Goal: Information Seeking & Learning: Compare options

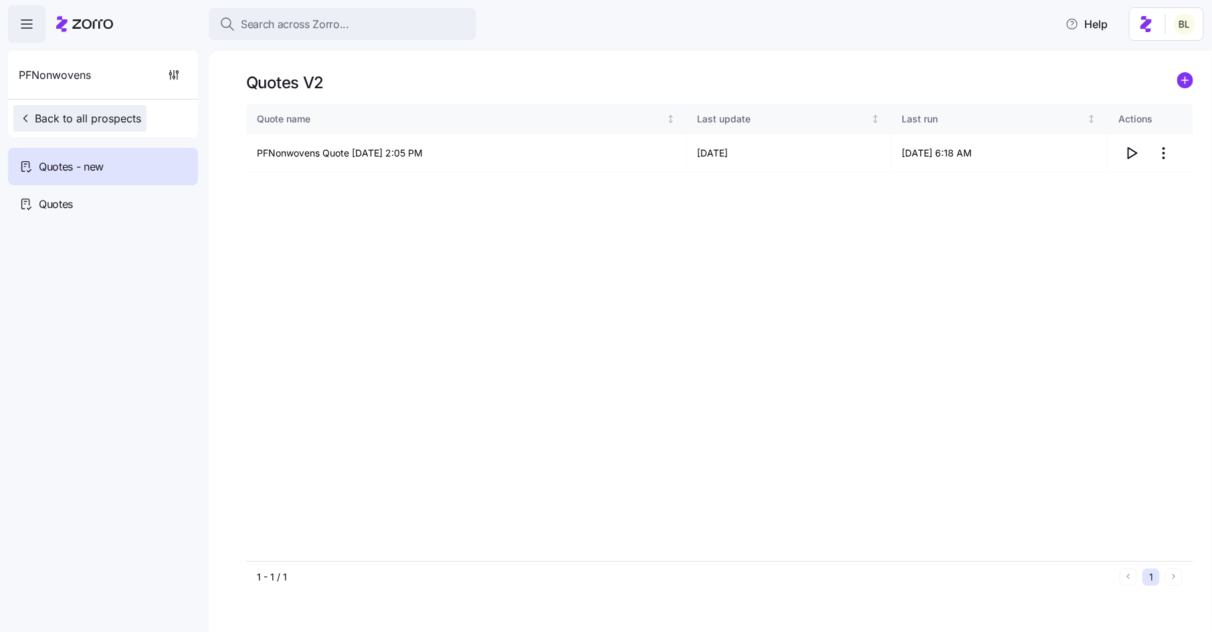
click at [124, 123] on span "Back to all prospects" at bounding box center [80, 118] width 122 height 16
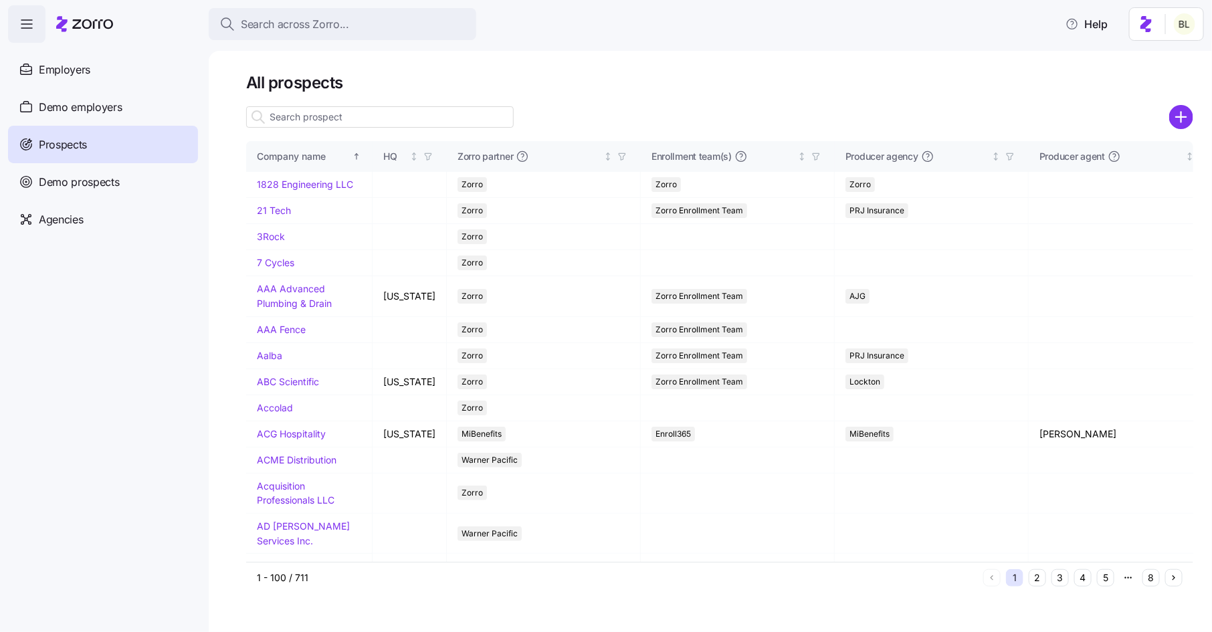
click at [324, 120] on input at bounding box center [380, 116] width 268 height 21
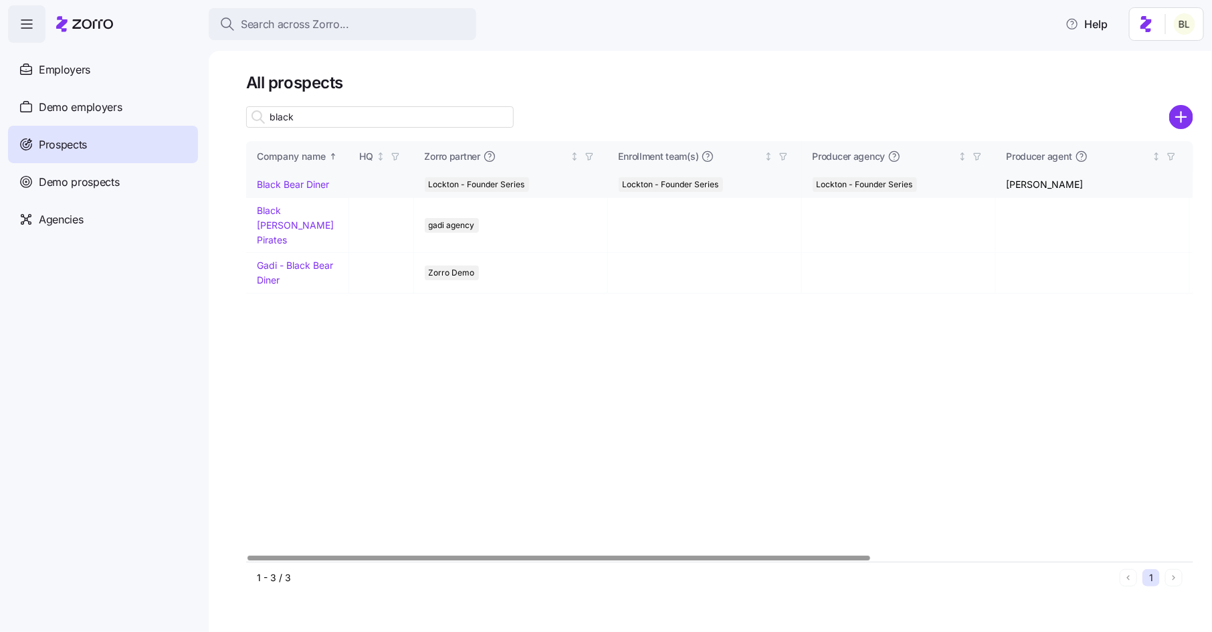
type input "black"
click at [296, 186] on link "Black Bear Diner" at bounding box center [293, 184] width 72 height 11
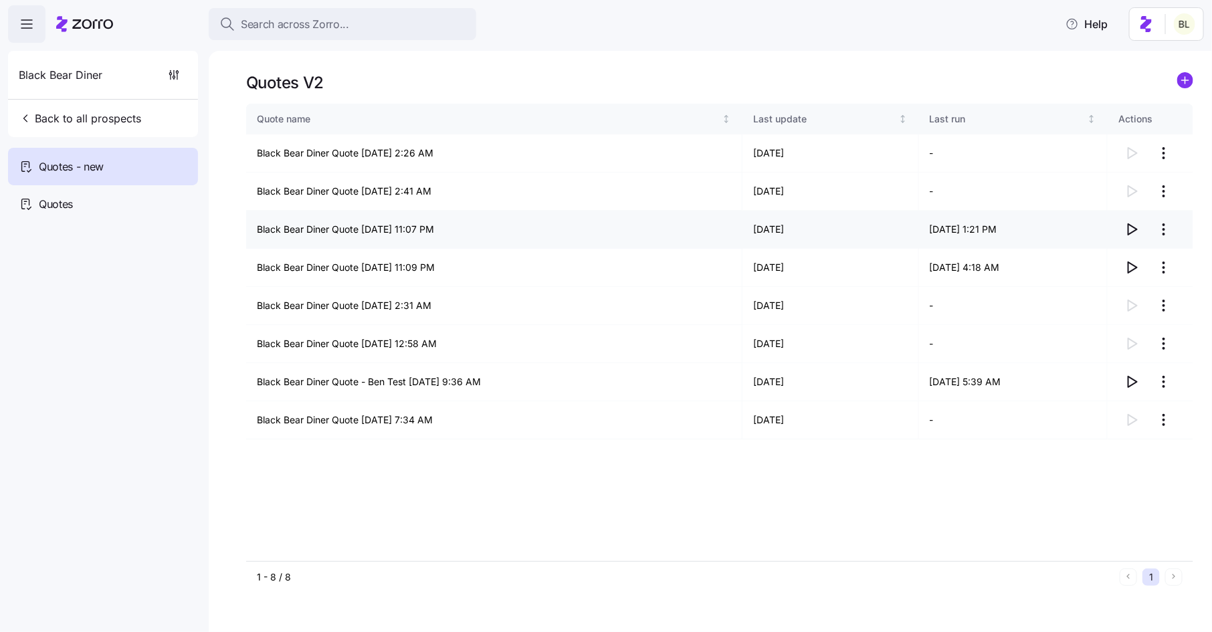
click at [1132, 223] on icon "button" at bounding box center [1132, 229] width 16 height 16
click at [1126, 268] on icon "button" at bounding box center [1132, 268] width 16 height 16
click at [1136, 383] on icon "button" at bounding box center [1132, 382] width 16 height 16
click at [1136, 225] on icon "button" at bounding box center [1132, 229] width 16 height 16
click at [1130, 306] on icon "button" at bounding box center [1132, 306] width 16 height 16
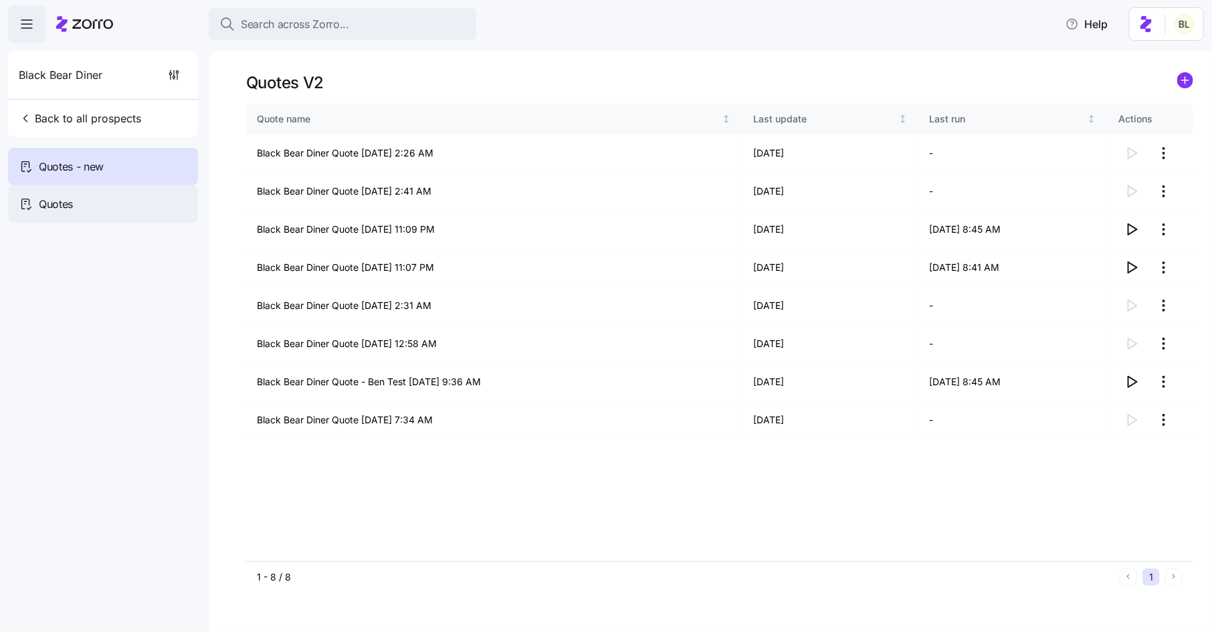
click at [74, 199] on div "Quotes" at bounding box center [103, 203] width 190 height 37
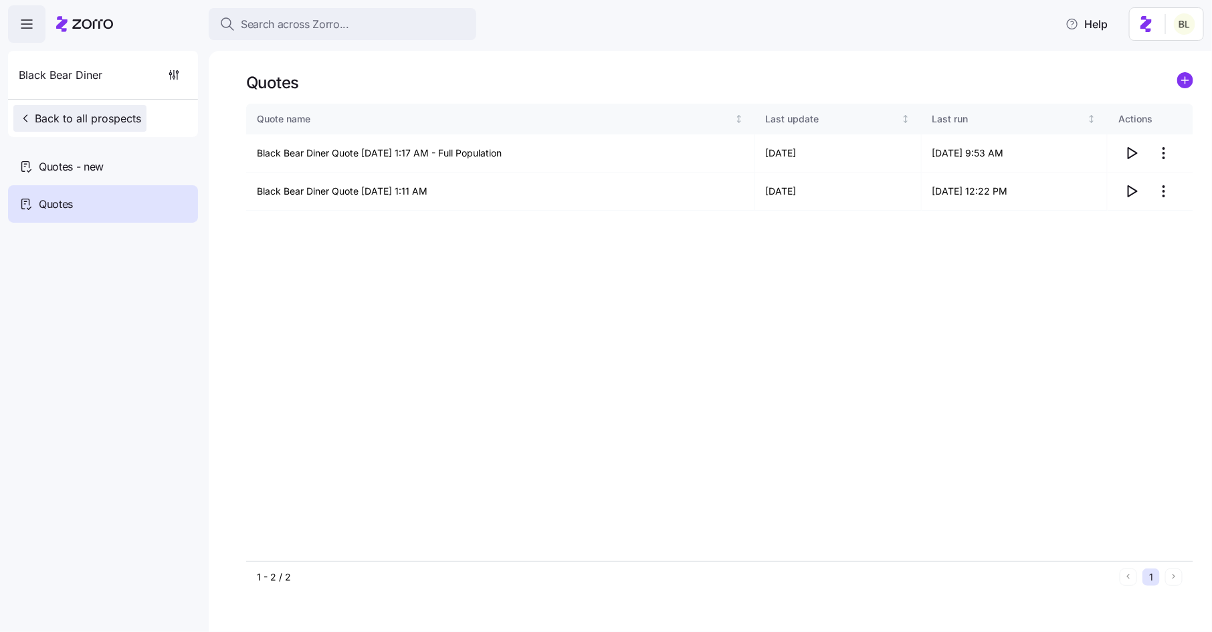
click at [74, 124] on span "Back to all prospects" at bounding box center [80, 118] width 122 height 16
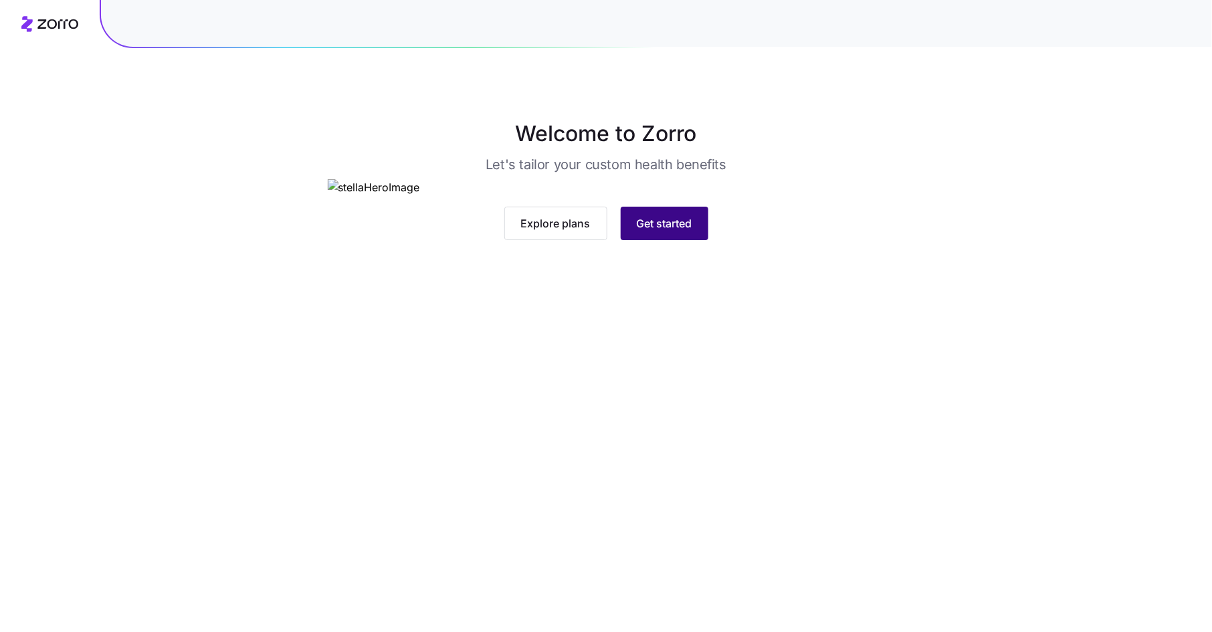
click at [677, 231] on span "Get started" at bounding box center [665, 223] width 56 height 16
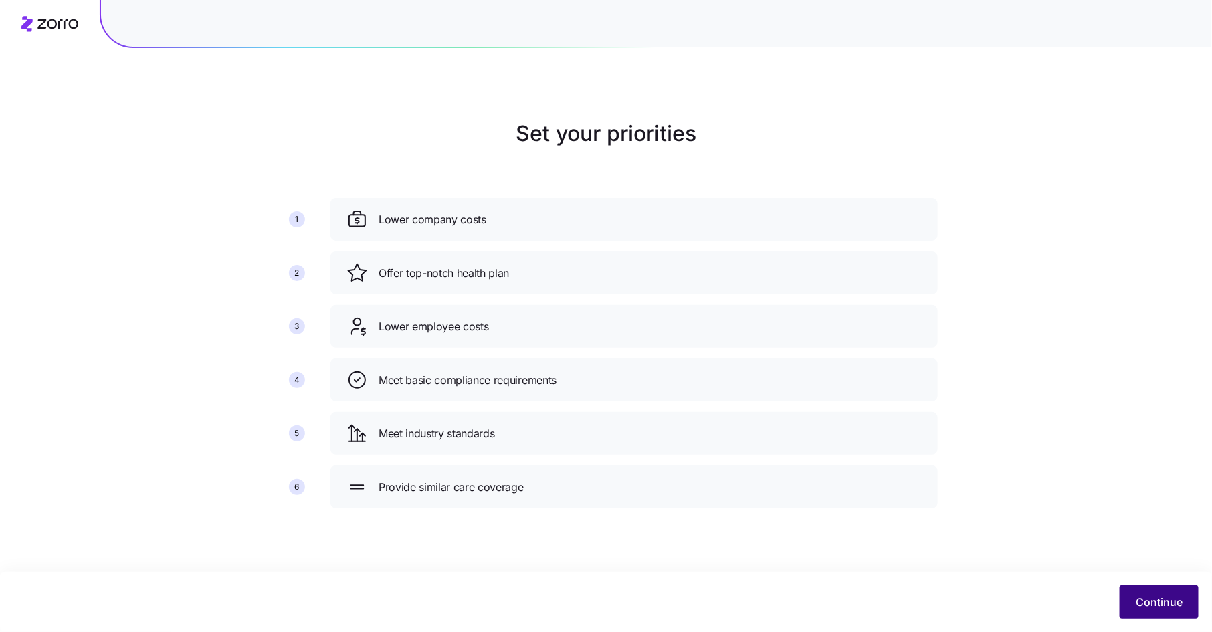
click at [1162, 604] on span "Continue" at bounding box center [1159, 602] width 47 height 16
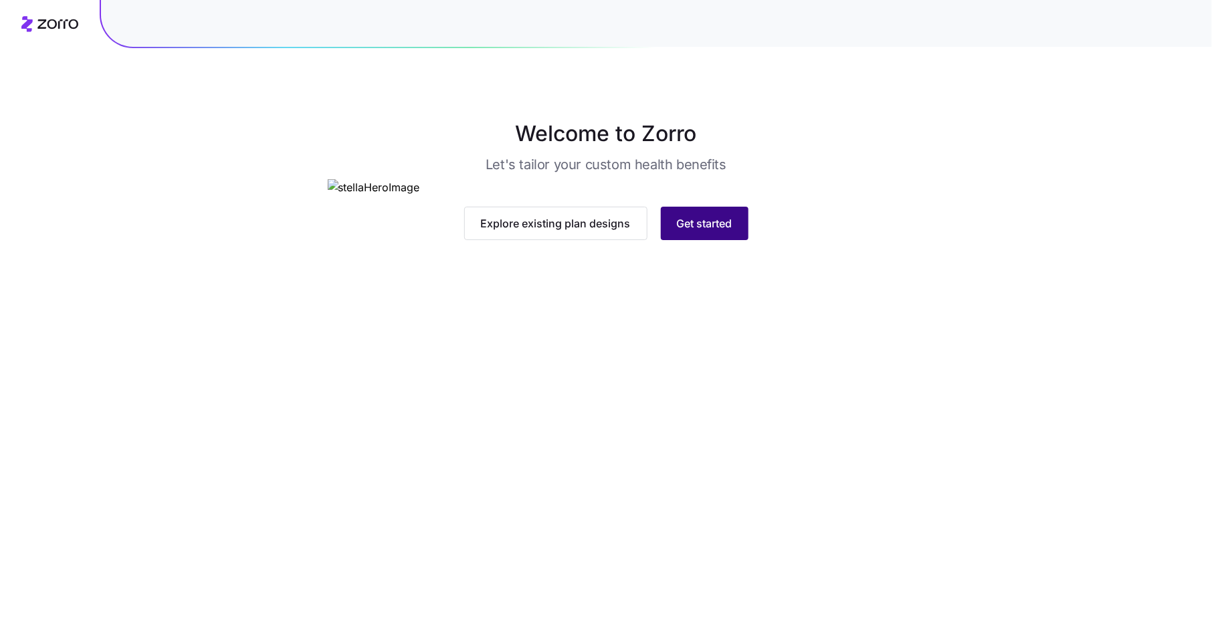
click at [700, 231] on span "Get started" at bounding box center [705, 223] width 56 height 16
click at [674, 231] on span "Get started" at bounding box center [665, 223] width 56 height 16
click at [726, 231] on span "Get started" at bounding box center [705, 223] width 56 height 16
click at [678, 231] on span "Get started" at bounding box center [665, 223] width 56 height 16
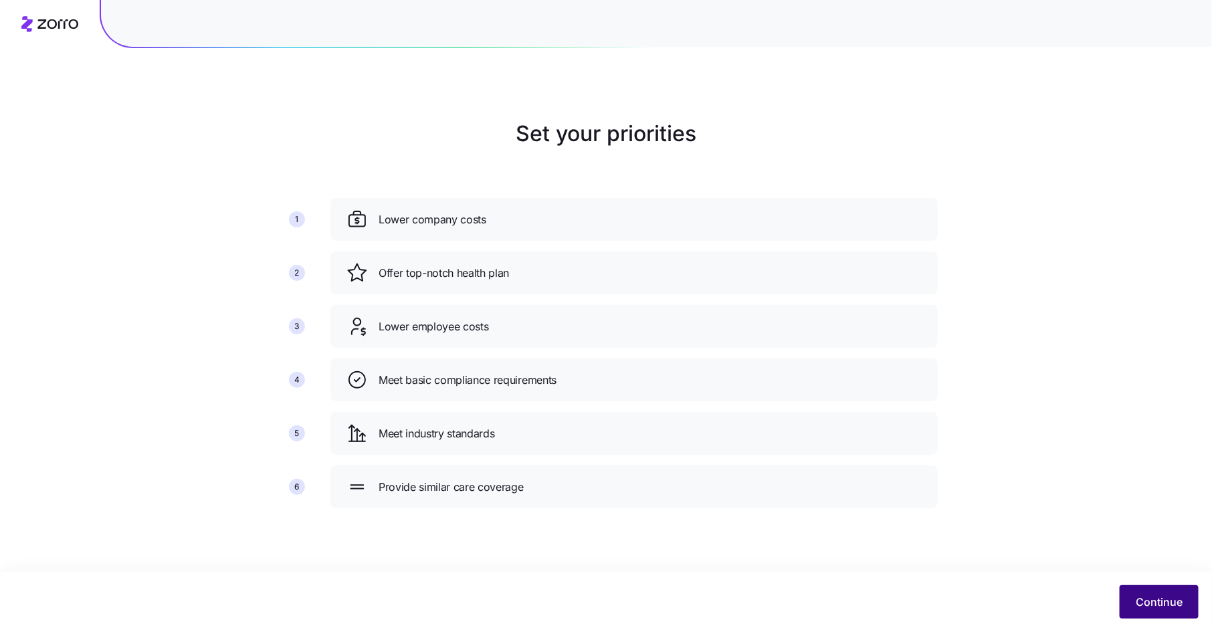
click at [1166, 599] on span "Continue" at bounding box center [1159, 602] width 47 height 16
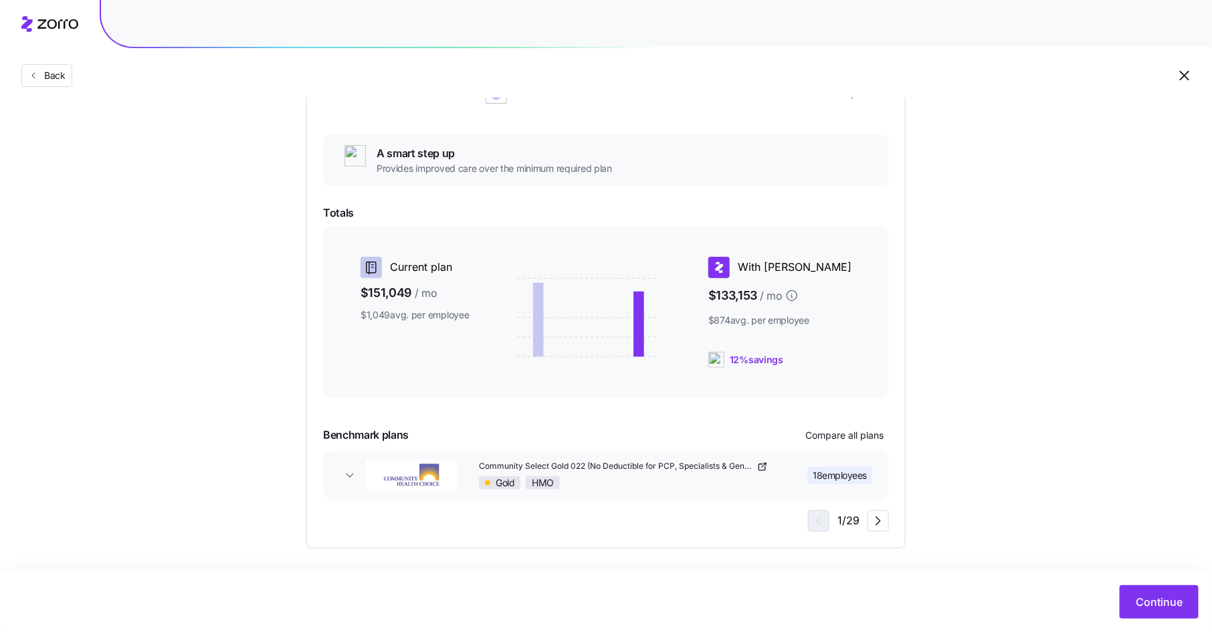
scroll to position [201, 0]
click at [857, 429] on span "Compare all plans" at bounding box center [844, 433] width 78 height 13
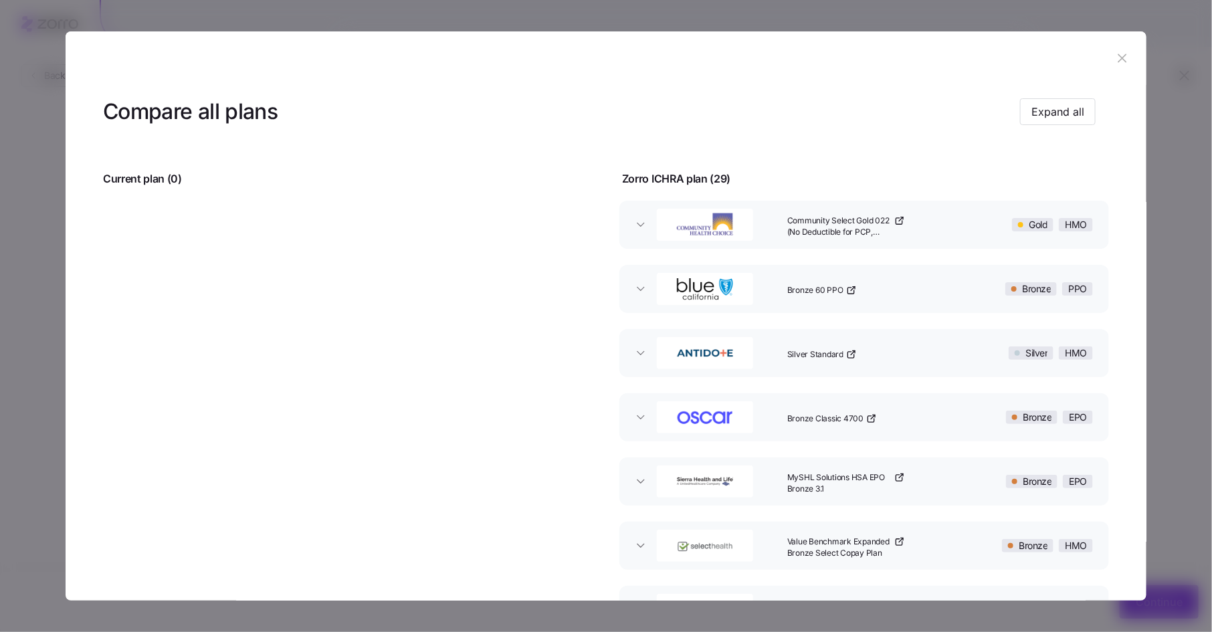
click at [926, 233] on div "Community Select Gold 022 (No Deductible for PCP, Specialists & Generics, $0 PC…" at bounding box center [875, 224] width 186 height 43
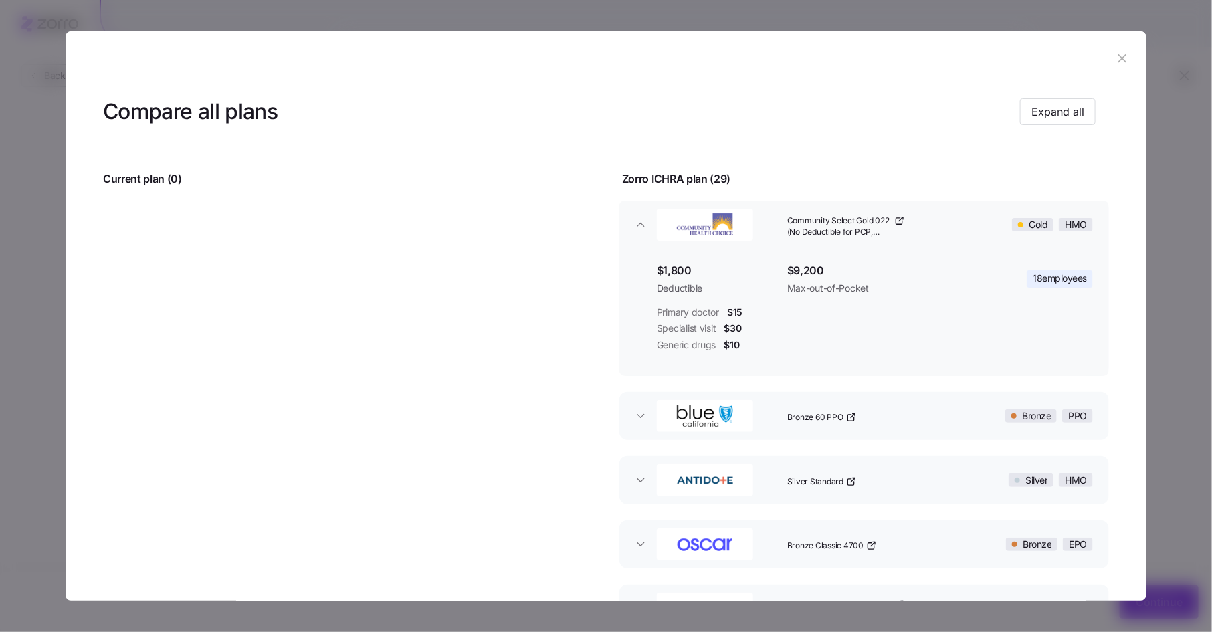
click at [927, 232] on div "Community Select Gold 022 (No Deductible for PCP, Specialists & Generics, $0 PC…" at bounding box center [875, 224] width 186 height 43
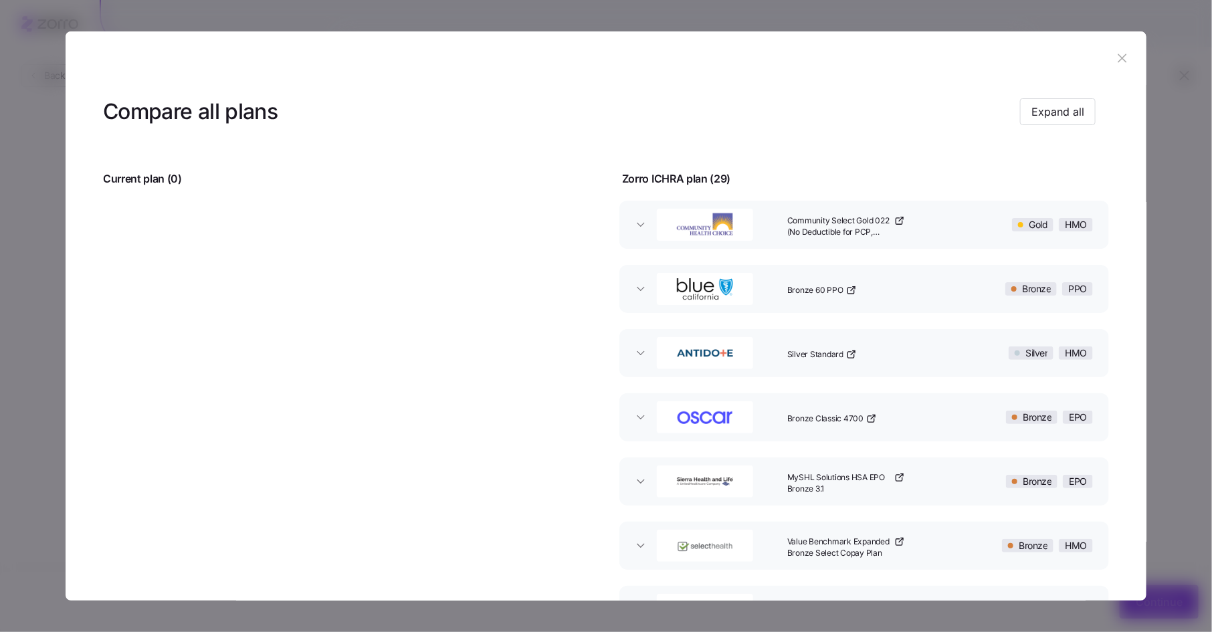
click at [916, 302] on div "Bronze 60 PPO" at bounding box center [875, 289] width 186 height 43
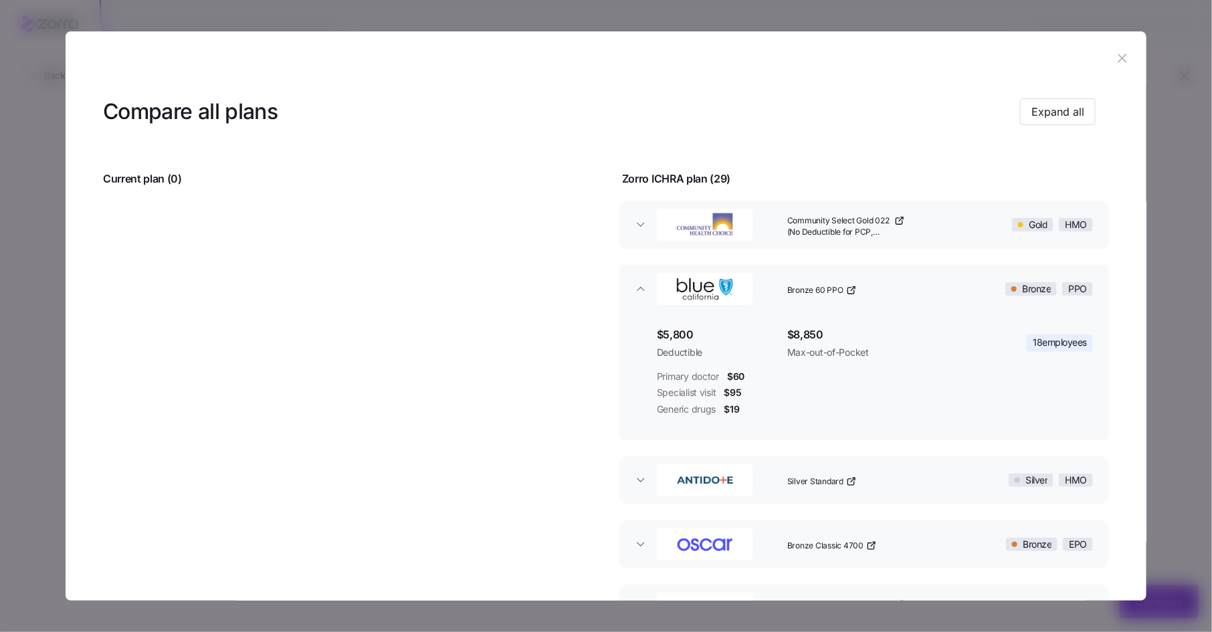
click at [916, 296] on div "Bronze 60 PPO" at bounding box center [875, 289] width 186 height 43
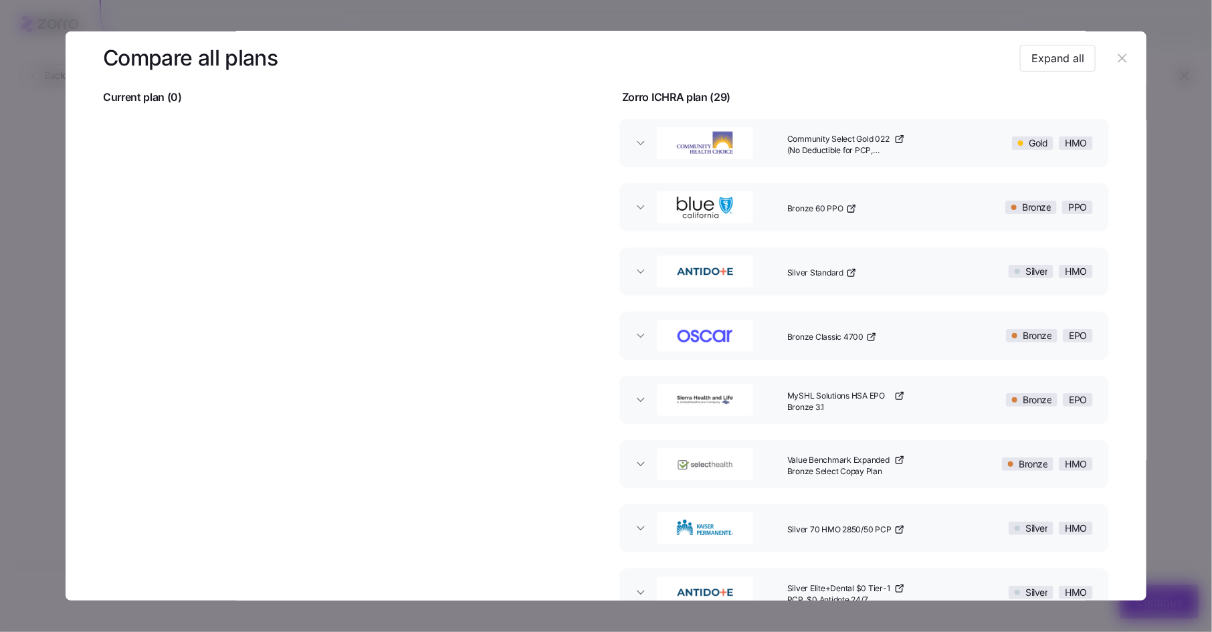
scroll to position [144, 0]
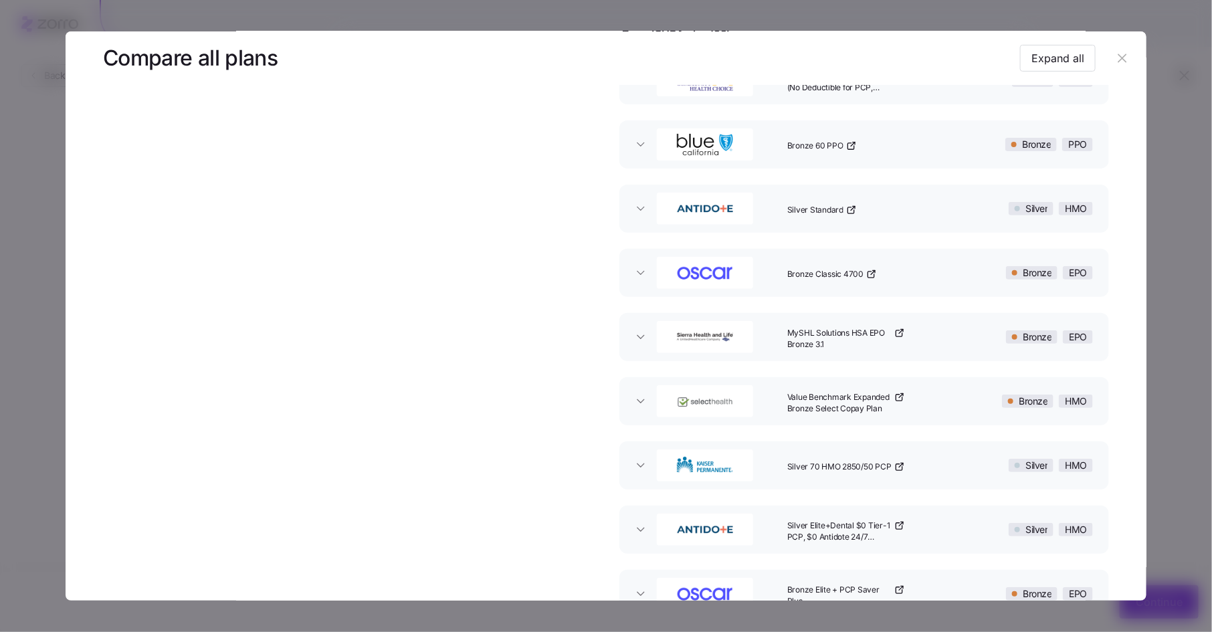
click at [927, 211] on div "Silver Standard" at bounding box center [875, 208] width 186 height 43
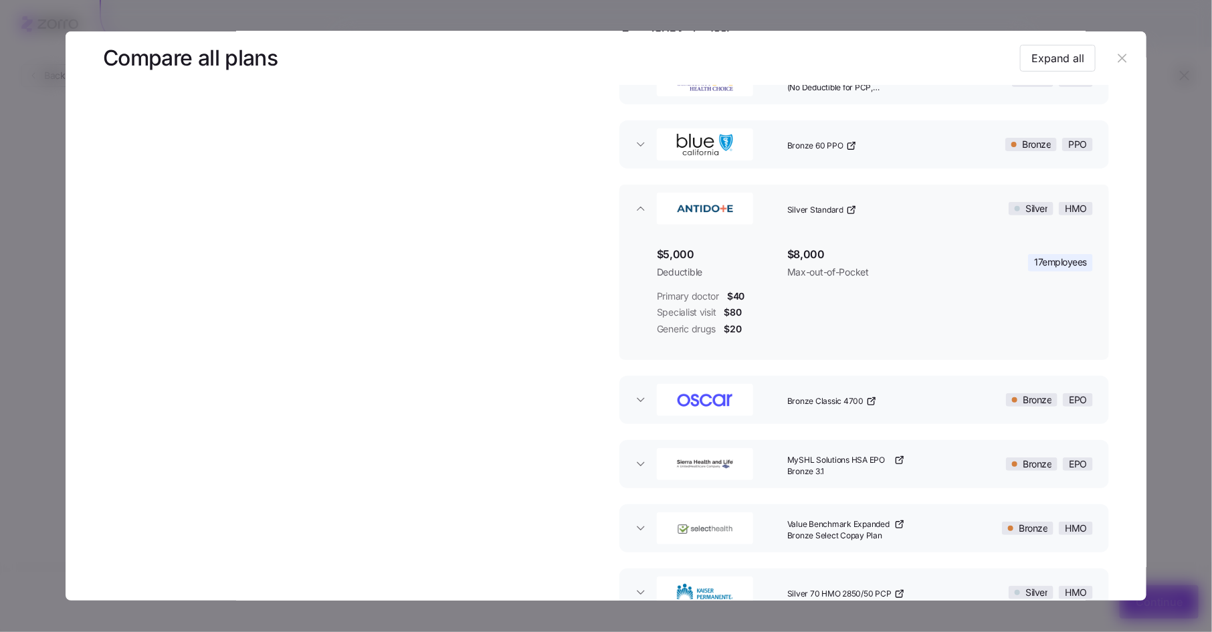
click at [927, 211] on div "Silver Standard" at bounding box center [875, 208] width 186 height 43
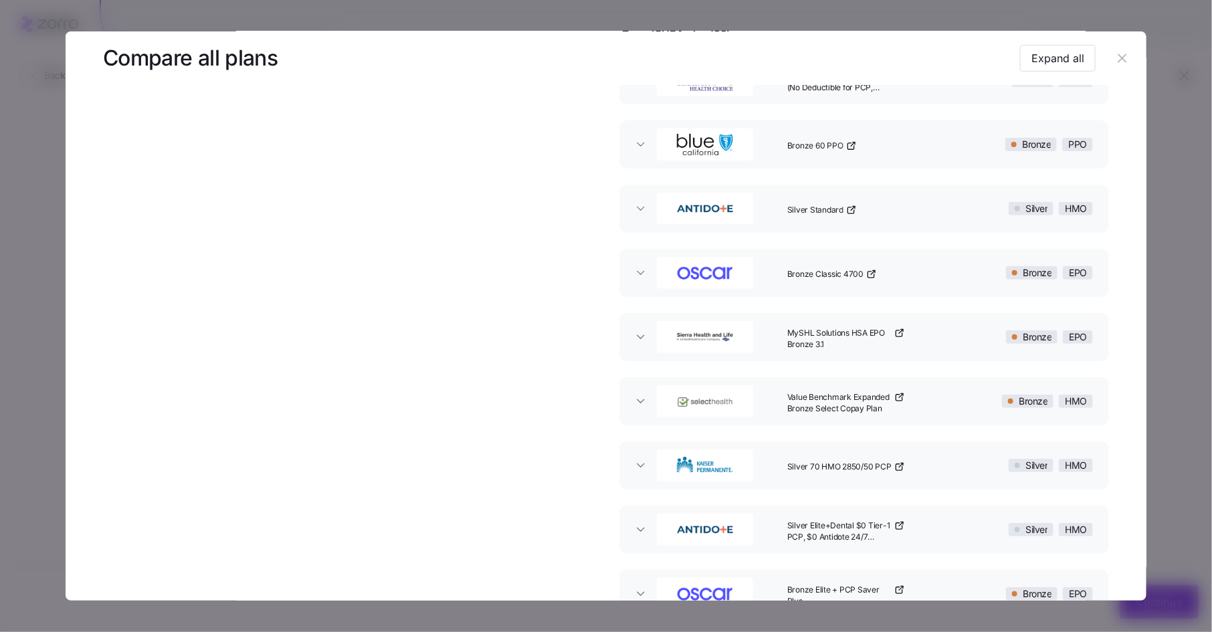
click at [920, 266] on div "Bronze Classic 4700" at bounding box center [875, 272] width 186 height 43
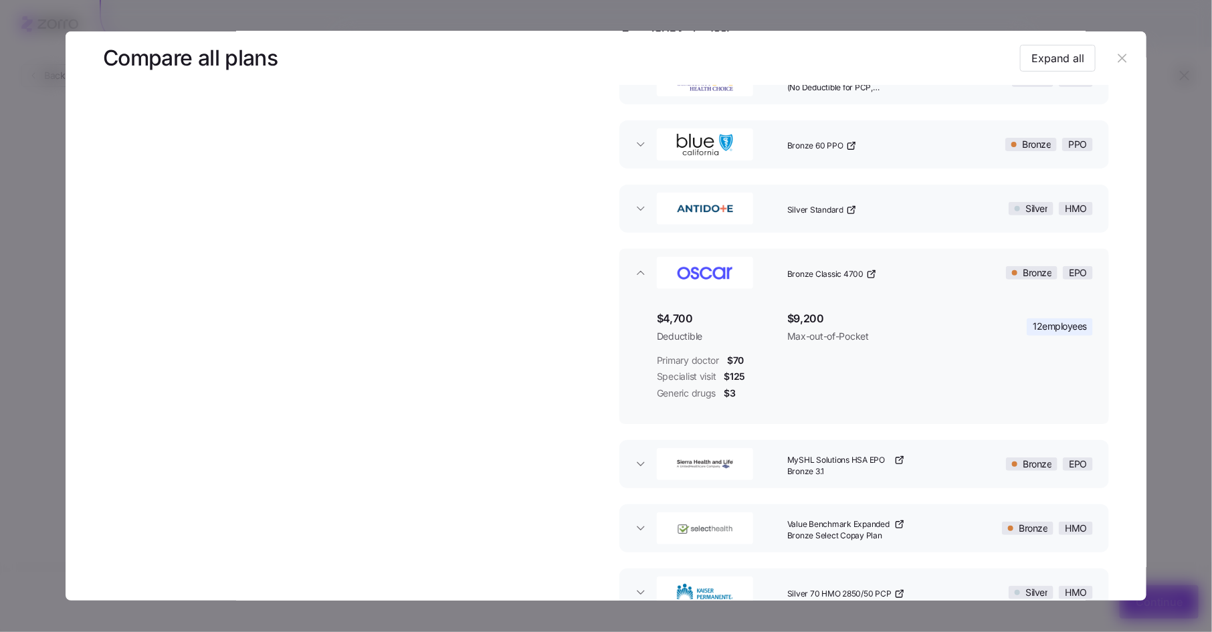
click at [920, 266] on div "Bronze Classic 4700" at bounding box center [875, 272] width 186 height 43
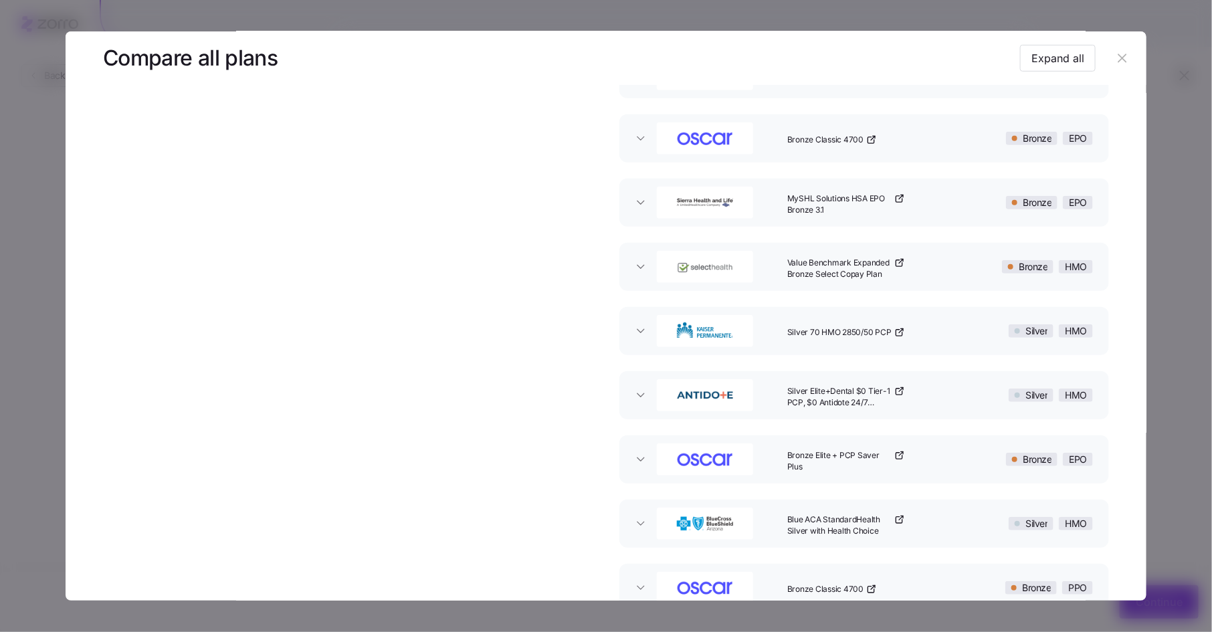
scroll to position [335, 0]
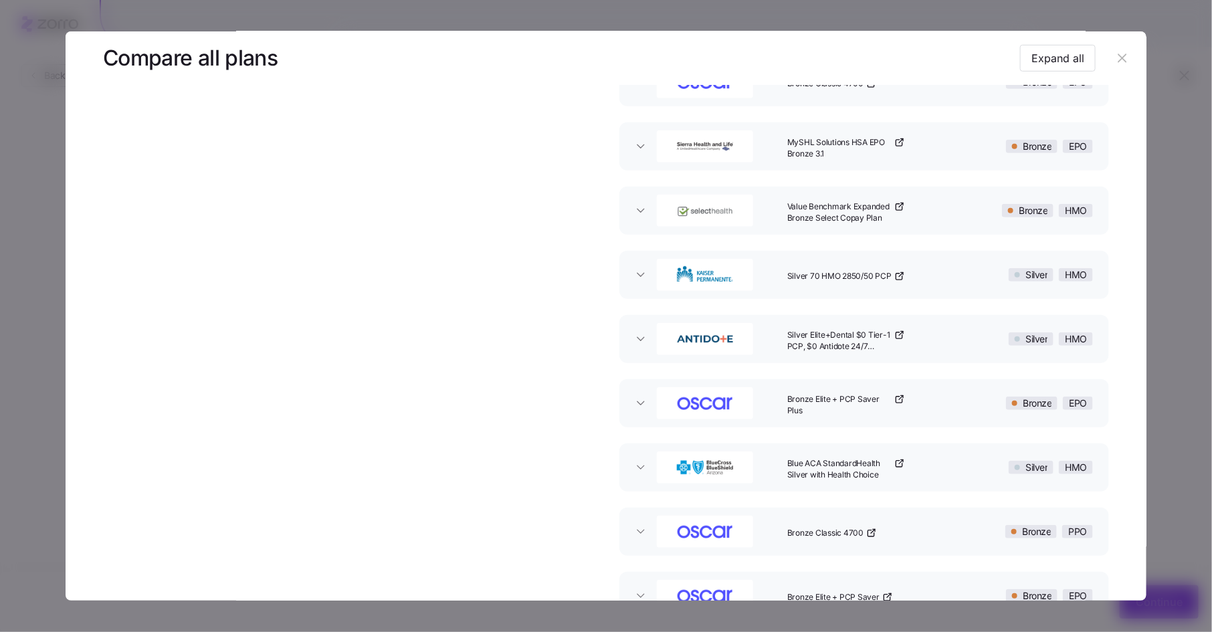
click at [933, 146] on div "MySHL Solutions HSA EPO Bronze 3.1" at bounding box center [875, 146] width 186 height 43
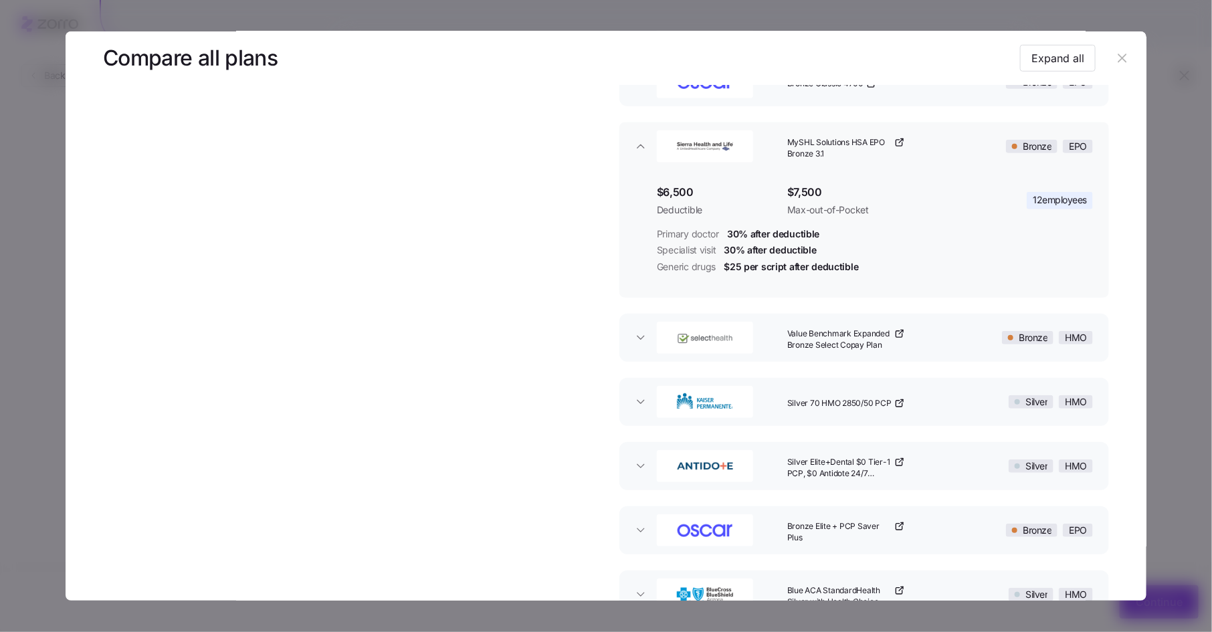
click at [933, 145] on div "MySHL Solutions HSA EPO Bronze 3.1" at bounding box center [875, 146] width 186 height 43
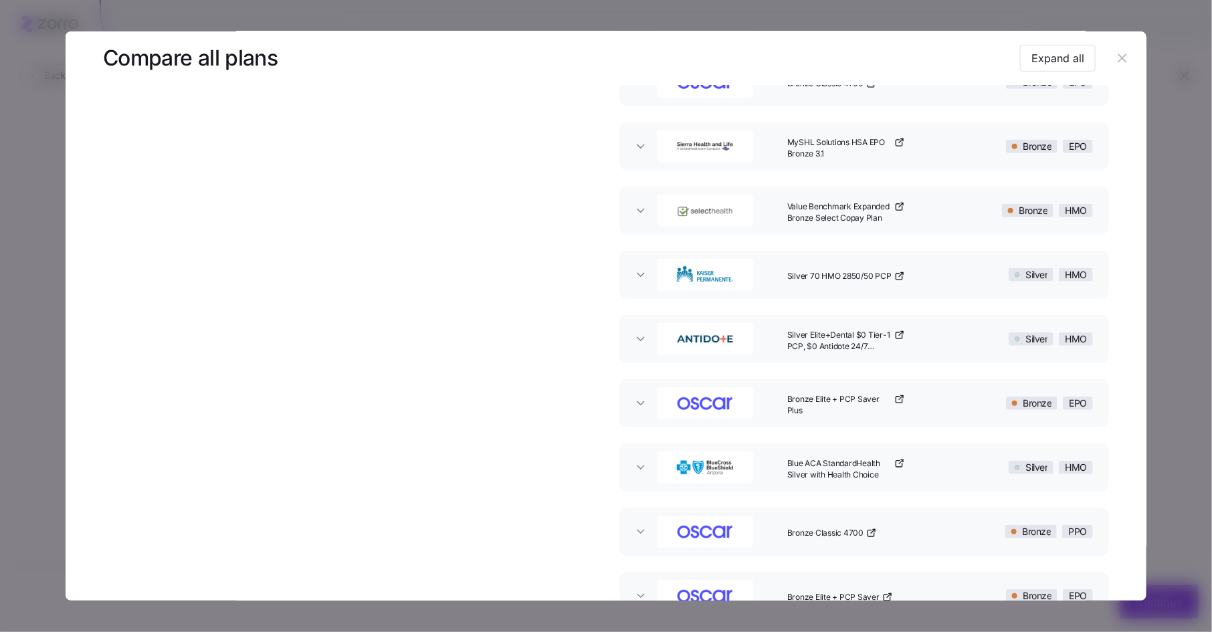
click at [936, 203] on div "Value Benchmark Expanded Bronze Select Copay Plan" at bounding box center [875, 210] width 186 height 43
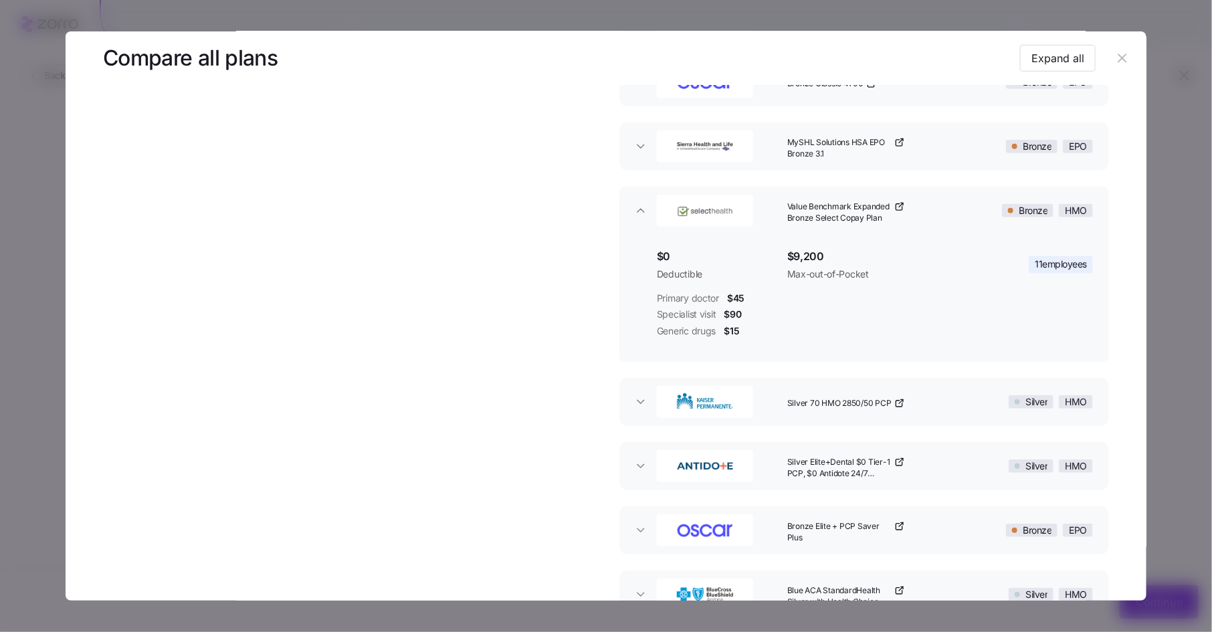
click at [936, 203] on div "Value Benchmark Expanded Bronze Select Copay Plan" at bounding box center [875, 210] width 186 height 43
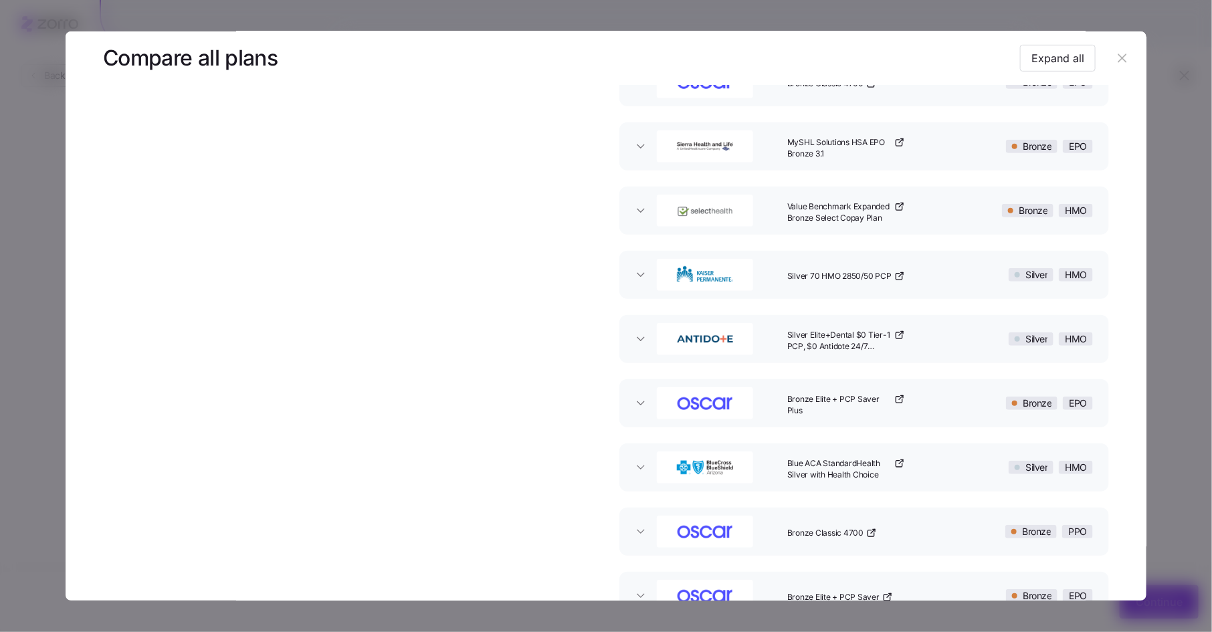
click at [932, 277] on div "Silver 70 HMO 2850/50 PCP" at bounding box center [875, 275] width 186 height 43
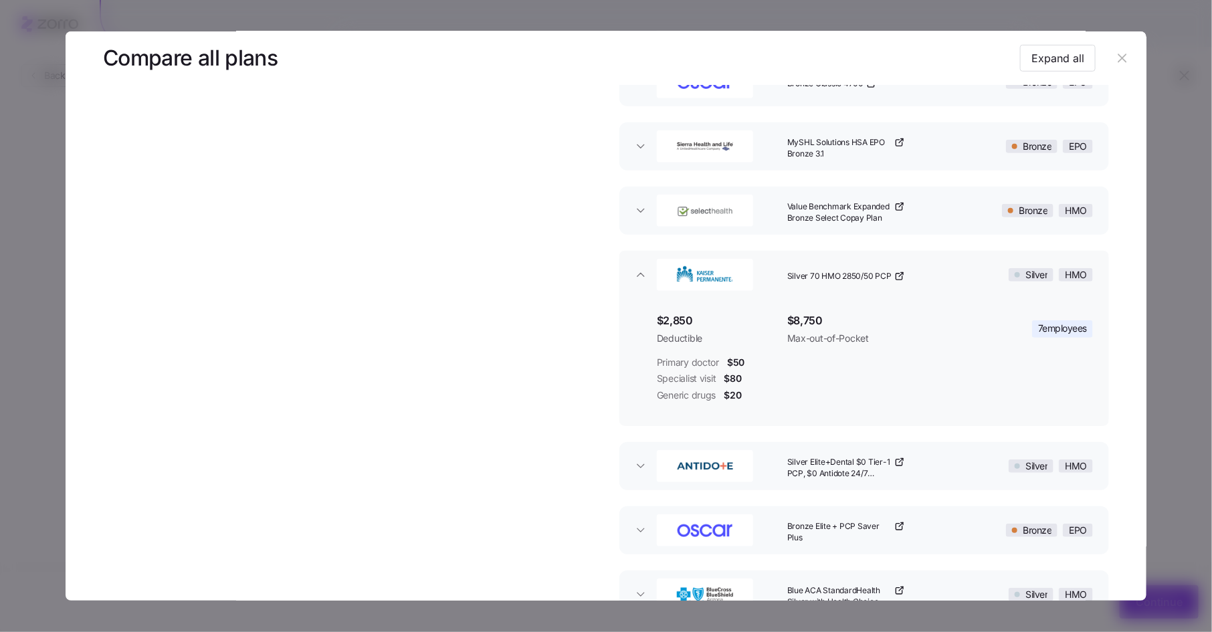
click at [932, 271] on div "Silver 70 HMO 2850/50 PCP" at bounding box center [875, 275] width 186 height 43
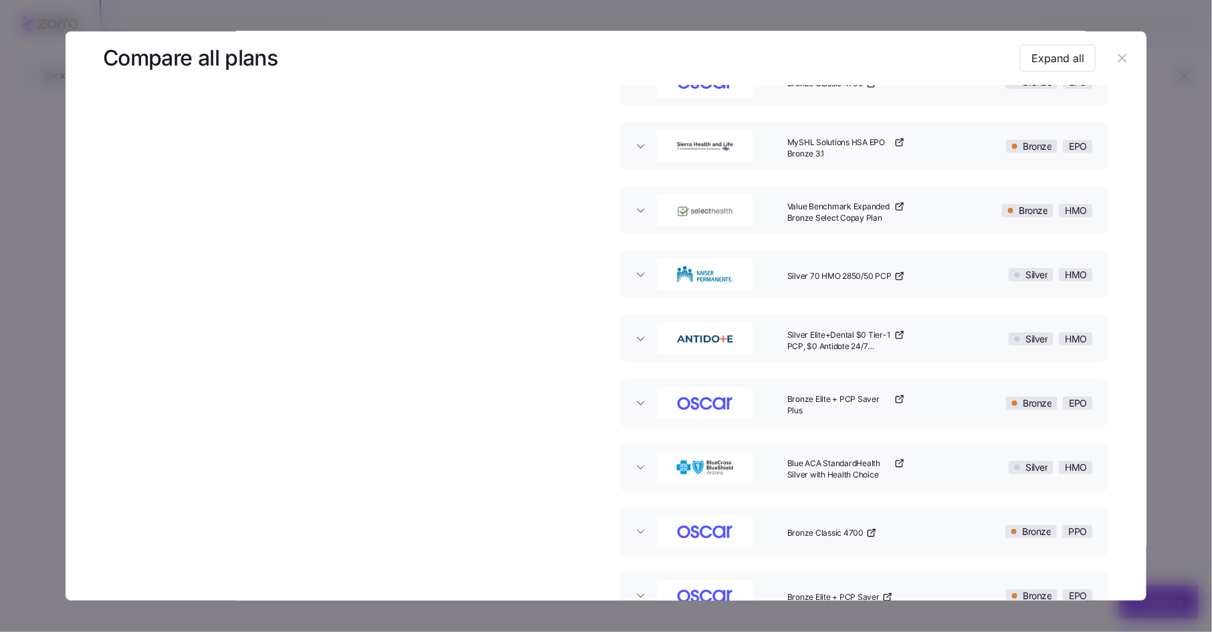
click at [938, 336] on div "Silver Elite+Dental $0 Tier-1 PCP, $0 Antidote 24/7 Virtual PCP/Urg/Chronic Car…" at bounding box center [875, 339] width 186 height 43
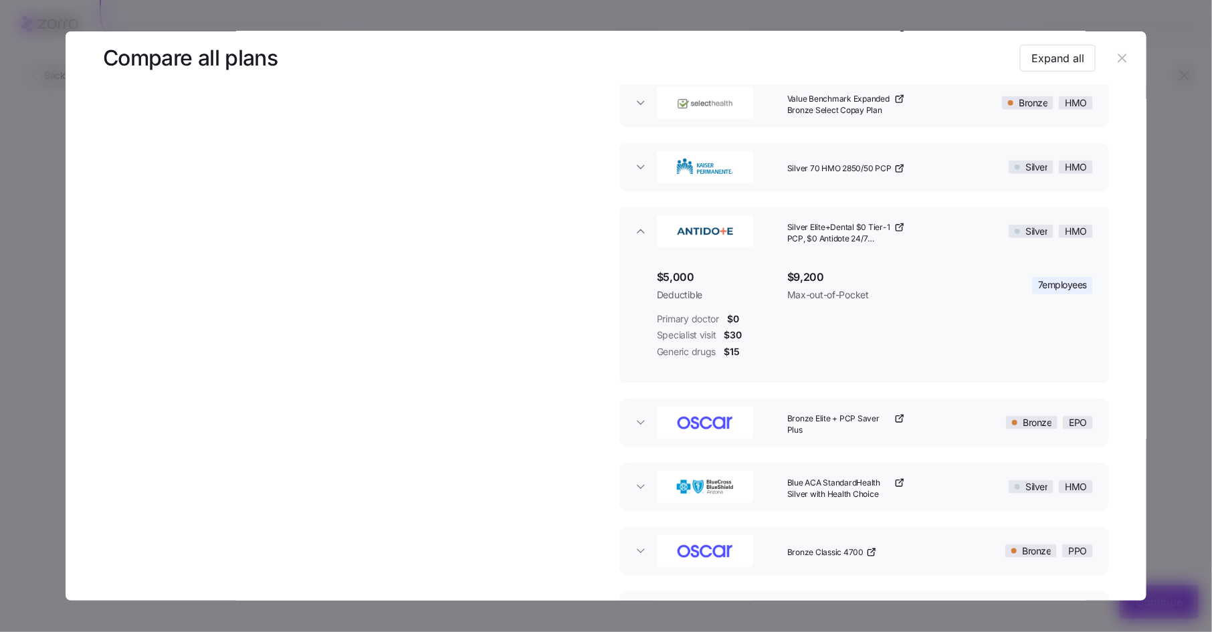
scroll to position [522, 0]
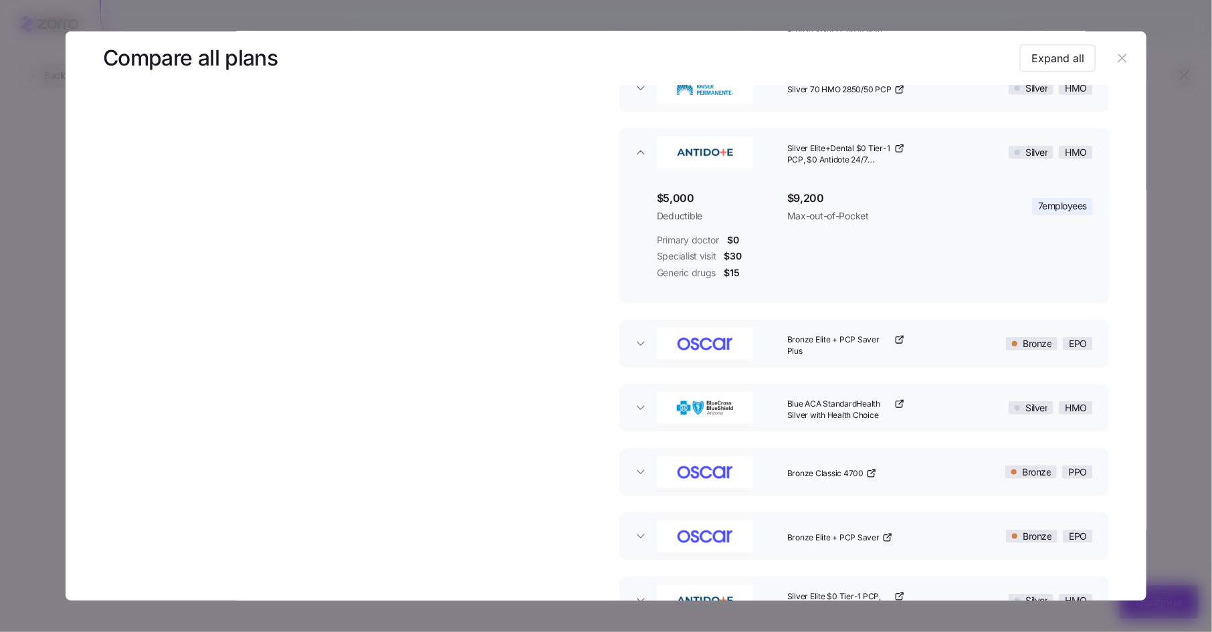
click at [956, 156] on div "Silver Elite+Dental $0 Tier-1 PCP, $0 Antidote 24/7 Virtual PCP/Urg/Chronic Car…" at bounding box center [875, 152] width 186 height 43
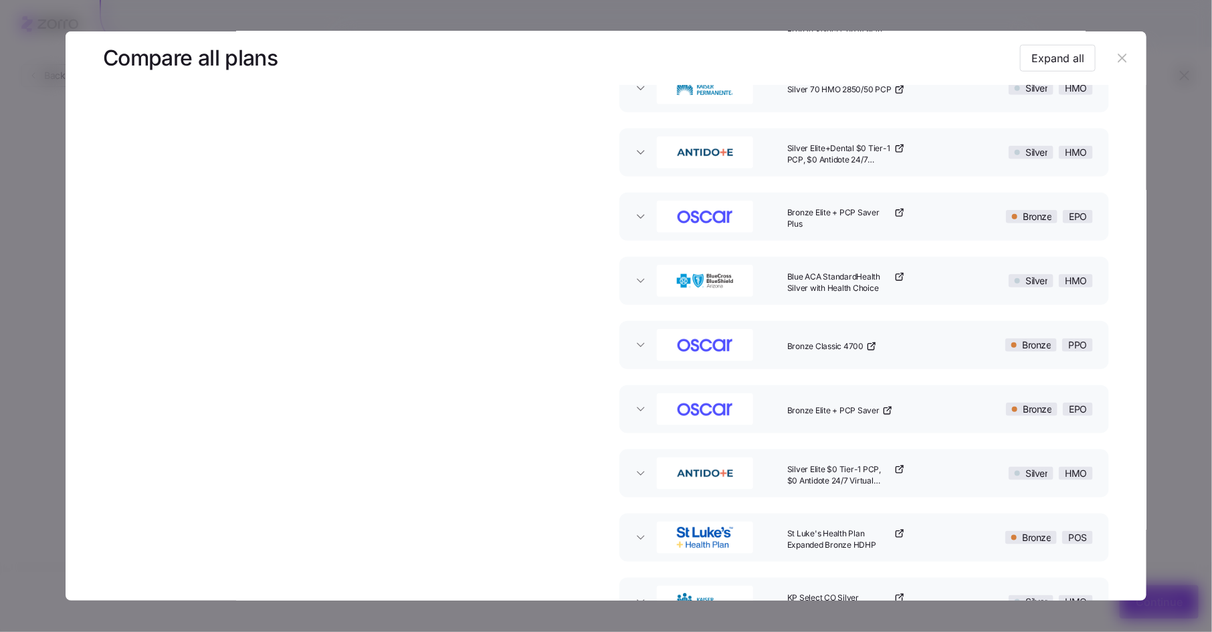
click at [946, 225] on div "Bronze Elite + PCP Saver Plus" at bounding box center [875, 216] width 186 height 43
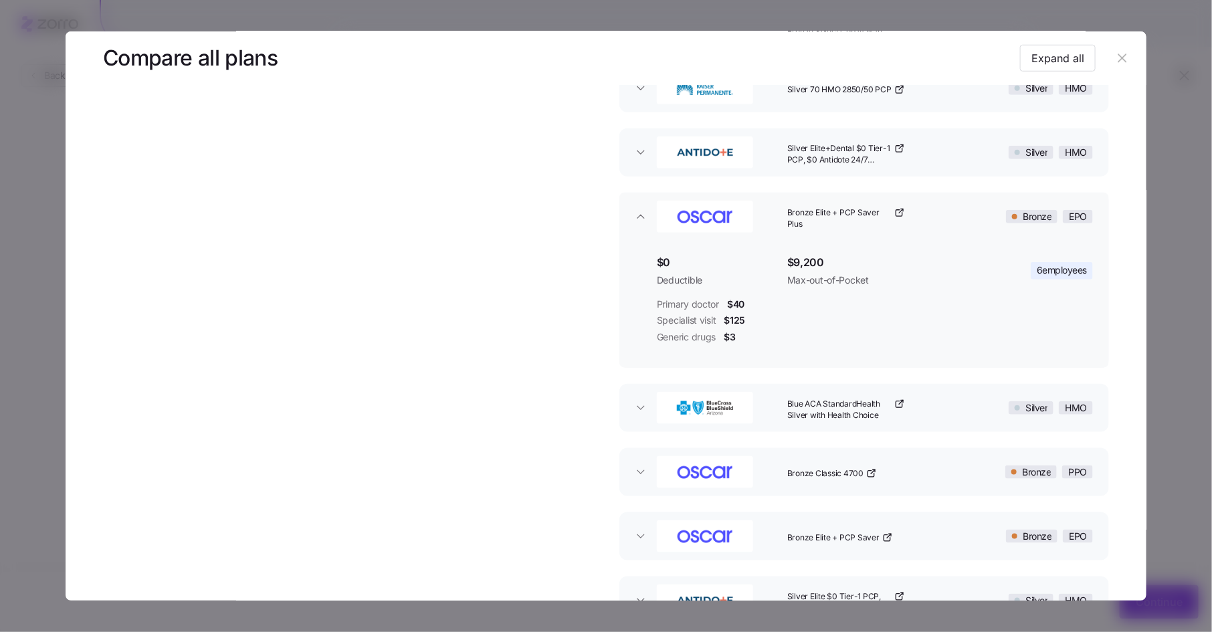
click at [949, 211] on div "Bronze Elite + PCP Saver Plus" at bounding box center [875, 216] width 186 height 43
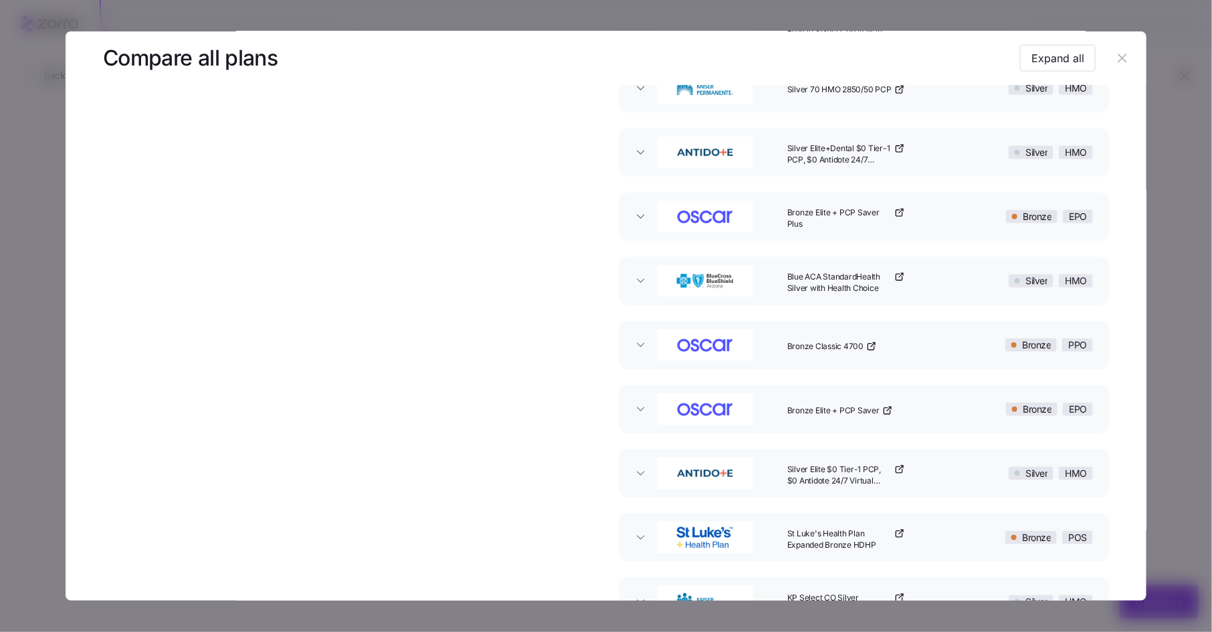
click at [943, 274] on div "Blue ACA StandardHealth Silver with Health Choice" at bounding box center [875, 281] width 186 height 43
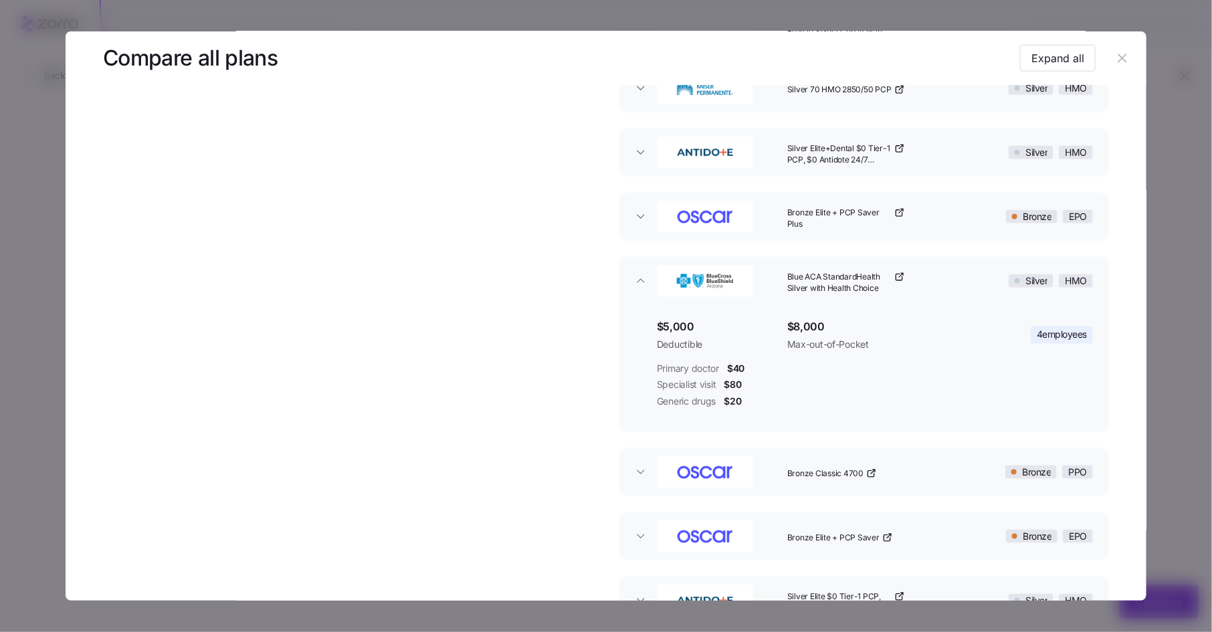
click at [943, 274] on div "Blue ACA StandardHealth Silver with Health Choice" at bounding box center [875, 281] width 186 height 43
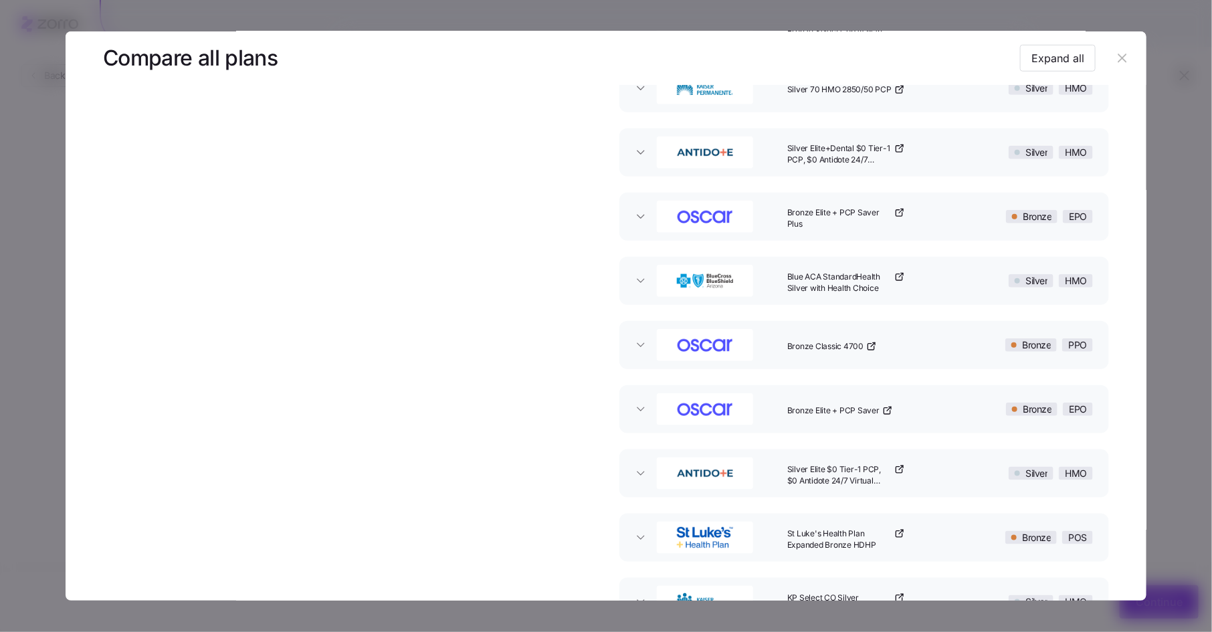
click at [938, 342] on div "Bronze Classic 4700" at bounding box center [875, 345] width 186 height 43
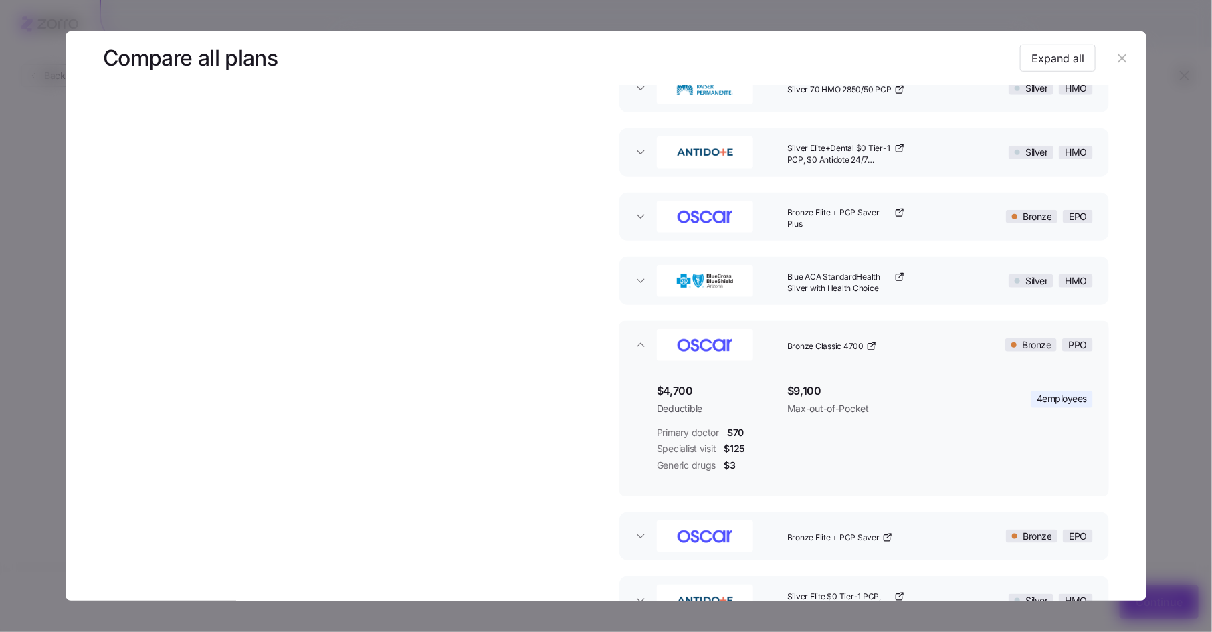
click at [938, 342] on div "Bronze Classic 4700" at bounding box center [875, 345] width 186 height 43
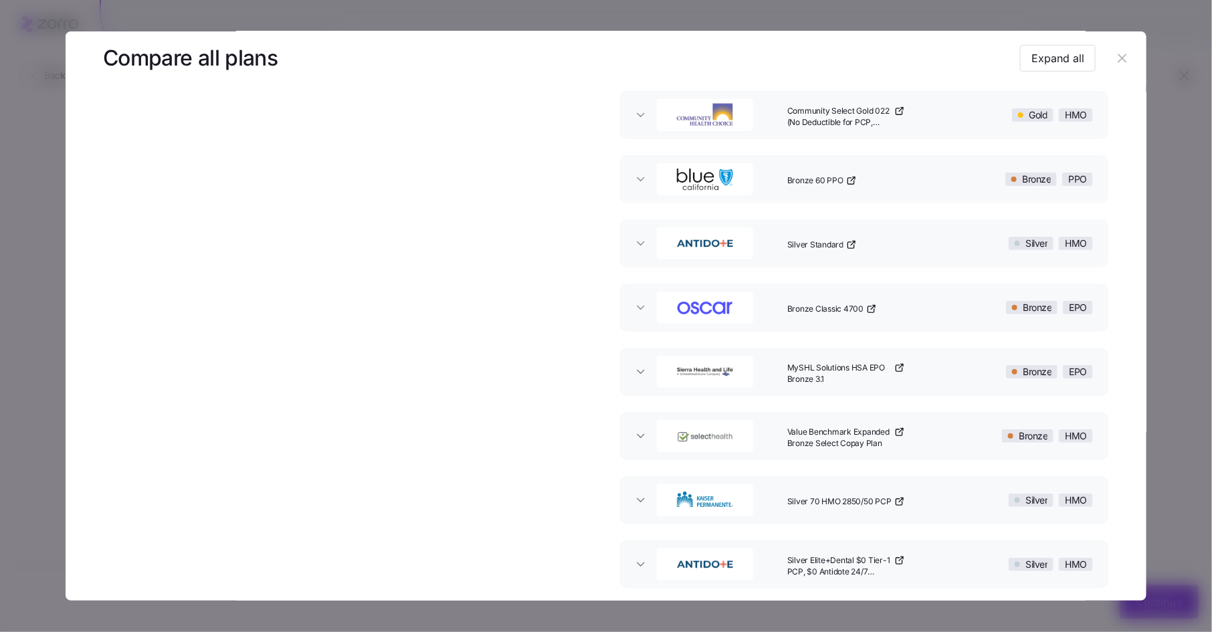
scroll to position [0, 0]
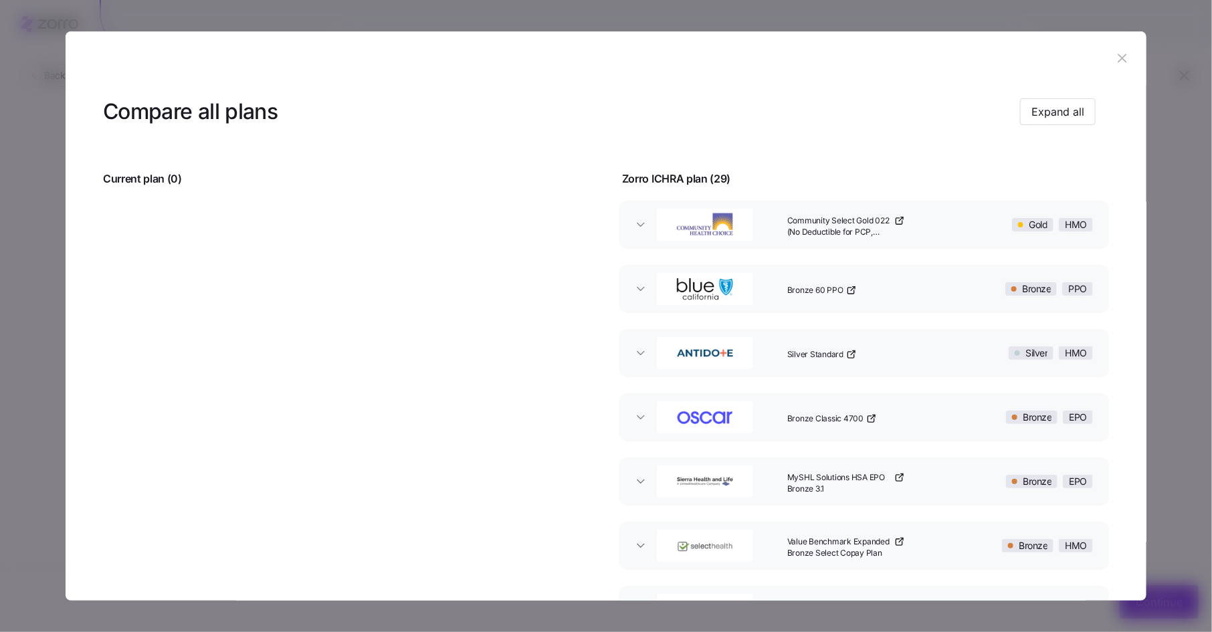
click at [1115, 65] on icon "button" at bounding box center [1122, 58] width 15 height 15
